Goal: Information Seeking & Learning: Learn about a topic

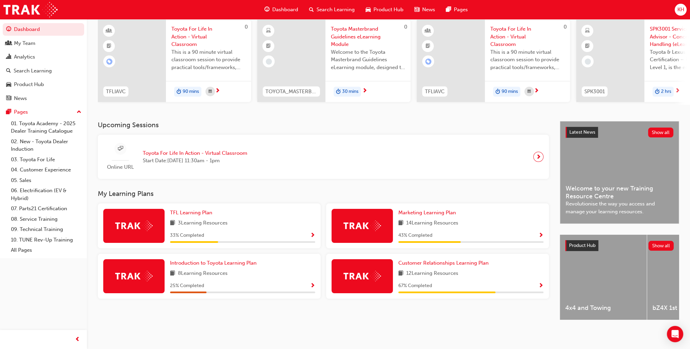
scroll to position [57, 0]
click at [32, 171] on link "04. Customer Experience" at bounding box center [46, 170] width 76 height 11
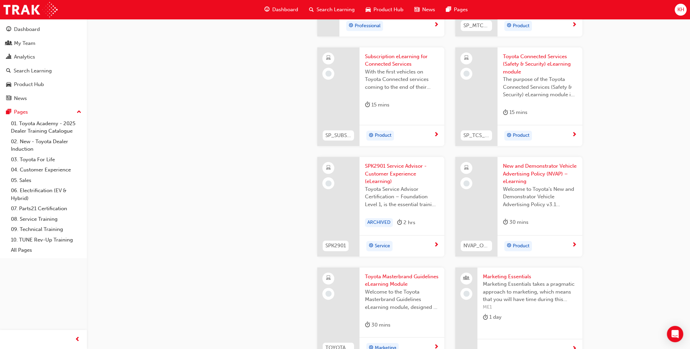
scroll to position [1226, 0]
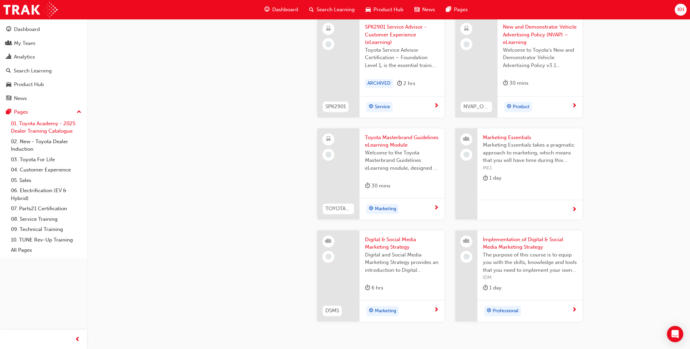
click at [51, 128] on link "01. Toyota Academy - 2025 Dealer Training Catalogue" at bounding box center [46, 128] width 76 height 18
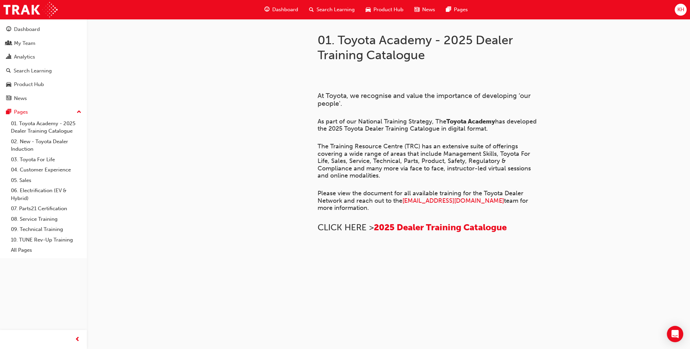
scroll to position [409, 0]
click at [48, 142] on link "02. New - Toyota Dealer Induction" at bounding box center [46, 146] width 76 height 18
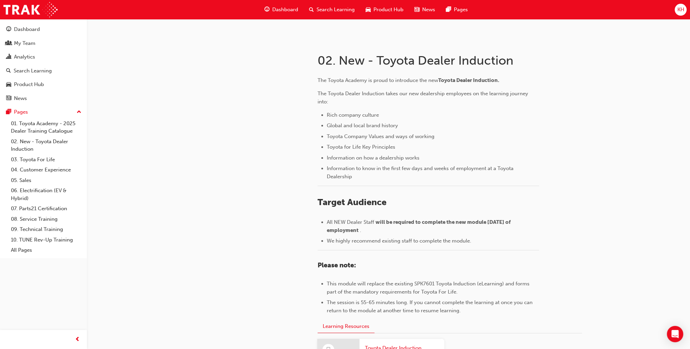
scroll to position [238, 0]
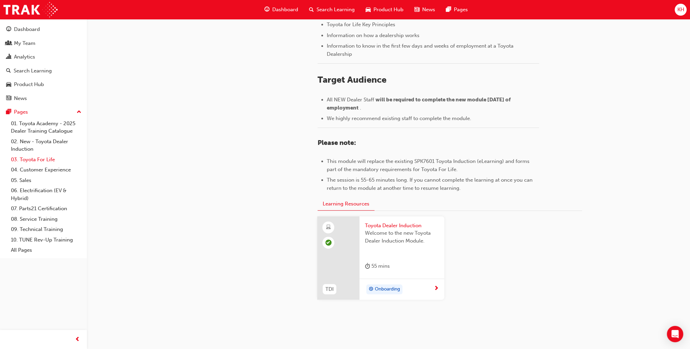
click at [32, 160] on link "03. Toyota For Life" at bounding box center [46, 160] width 76 height 11
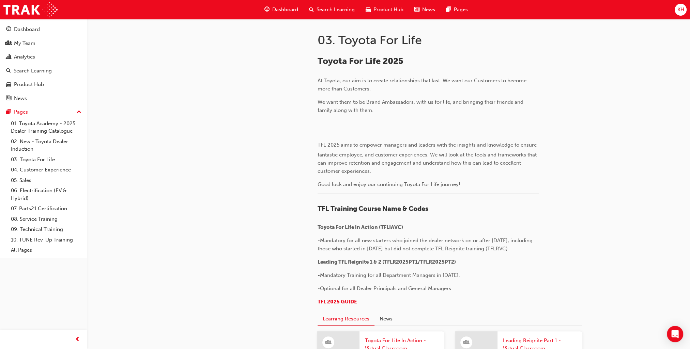
scroll to position [272, 0]
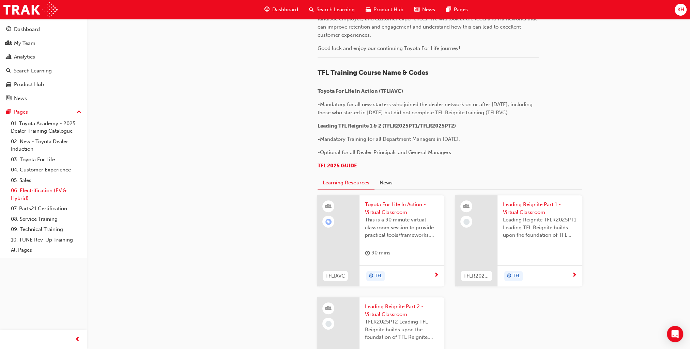
click at [29, 194] on link "06. Electrification (EV & Hybrid)" at bounding box center [46, 195] width 76 height 18
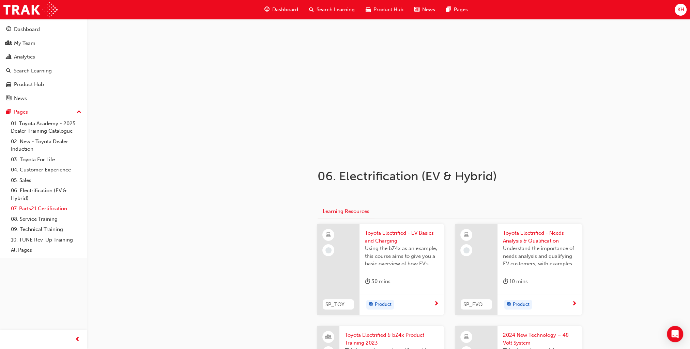
click at [40, 210] on link "07. Parts21 Certification" at bounding box center [46, 209] width 76 height 11
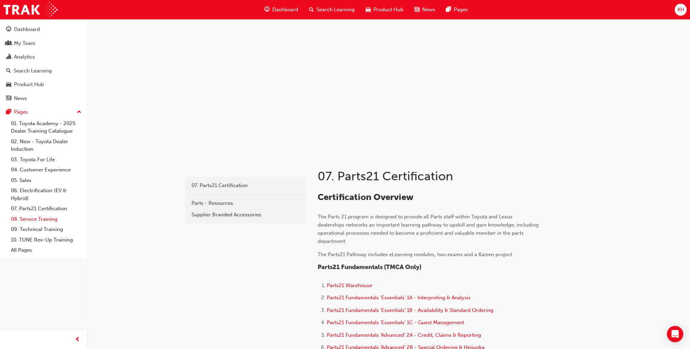
click at [41, 219] on link "08. Service Training" at bounding box center [46, 219] width 76 height 11
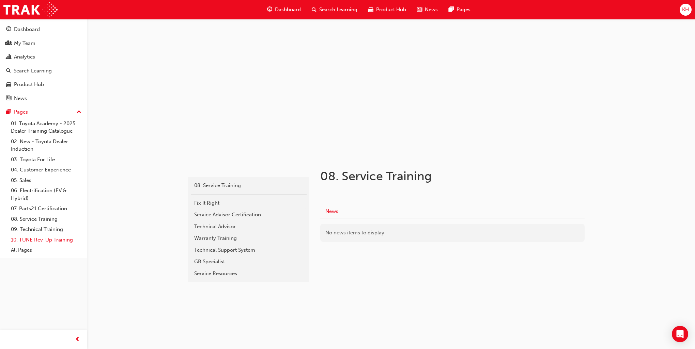
click at [40, 241] on link "10. TUNE Rev-Up Training" at bounding box center [46, 240] width 76 height 11
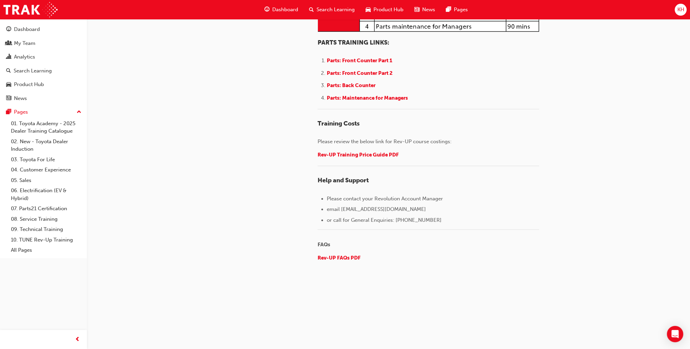
scroll to position [737, 0]
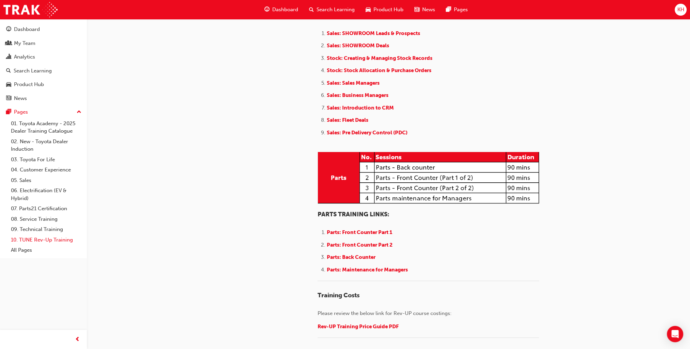
click at [50, 241] on link "10. TUNE Rev-Up Training" at bounding box center [46, 240] width 76 height 11
click at [358, 111] on span "Sales: Introduction to CRM" at bounding box center [360, 108] width 67 height 6
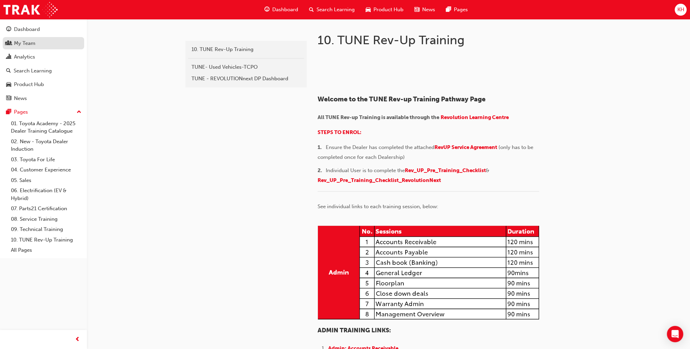
drag, startPoint x: 29, startPoint y: 43, endPoint x: 36, endPoint y: 42, distance: 7.2
click at [29, 43] on div "My Team" at bounding box center [24, 44] width 21 height 8
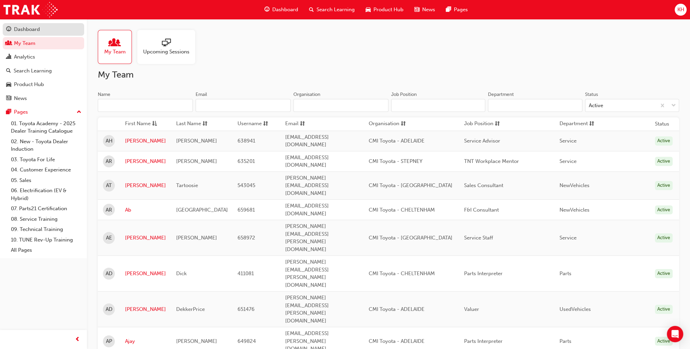
click at [34, 31] on div "Dashboard" at bounding box center [27, 30] width 26 height 8
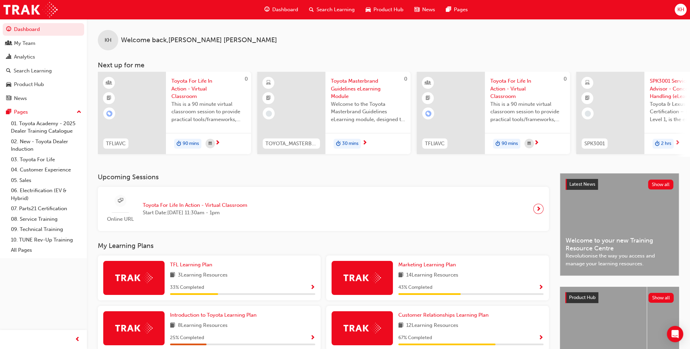
click at [366, 87] on span "Toyota Masterbrand Guidelines eLearning Module" at bounding box center [368, 88] width 74 height 23
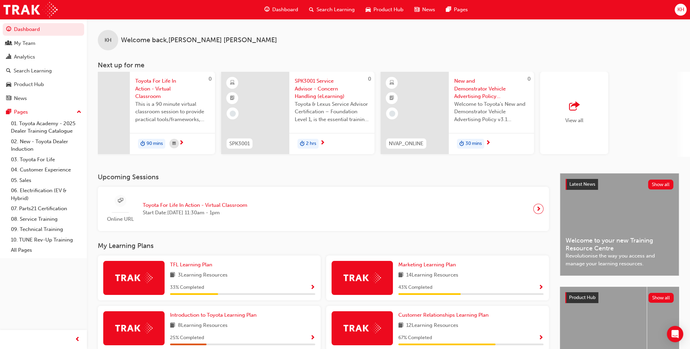
scroll to position [0, 363]
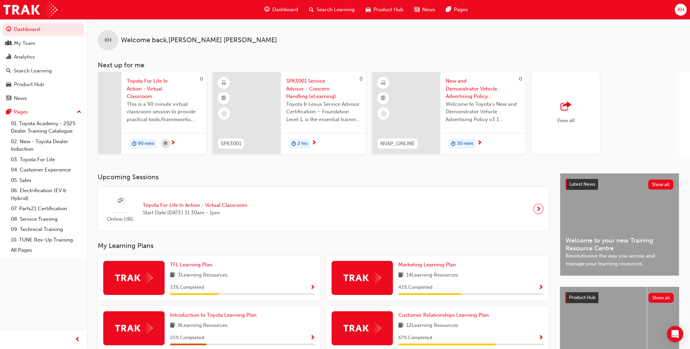
click at [551, 111] on div "View all" at bounding box center [565, 113] width 68 height 82
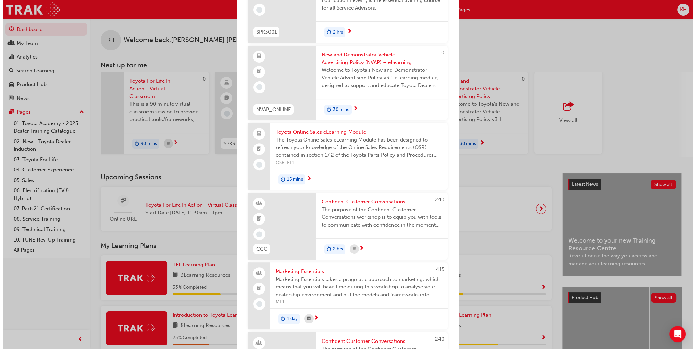
scroll to position [307, 0]
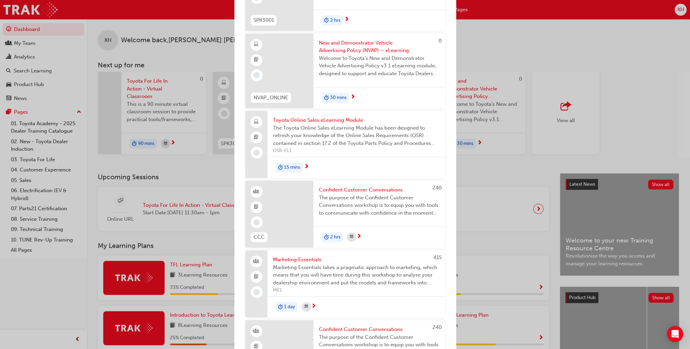
click at [337, 186] on span "Confident Customer Conversations" at bounding box center [379, 190] width 121 height 8
